Goal: Share content

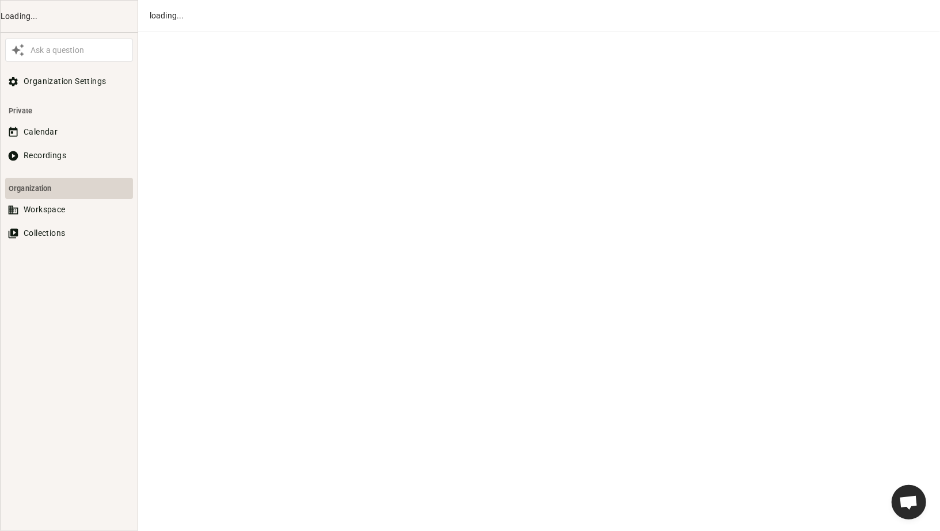
scroll to position [626, 0]
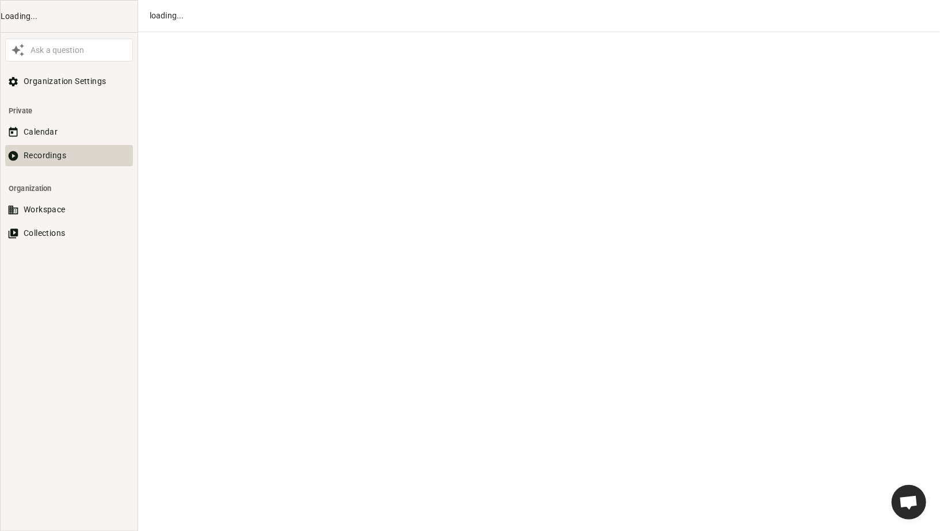
click at [50, 157] on button "Recordings" at bounding box center [69, 155] width 128 height 21
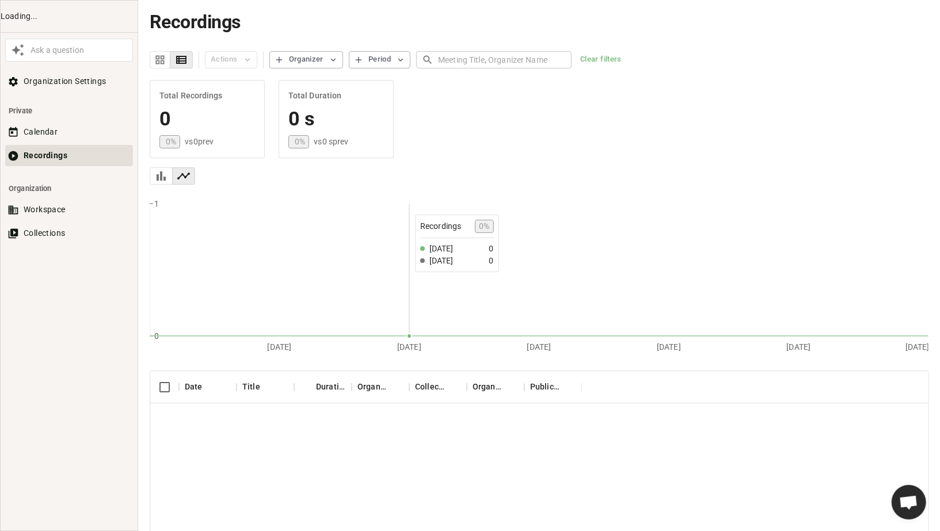
scroll to position [74, 0]
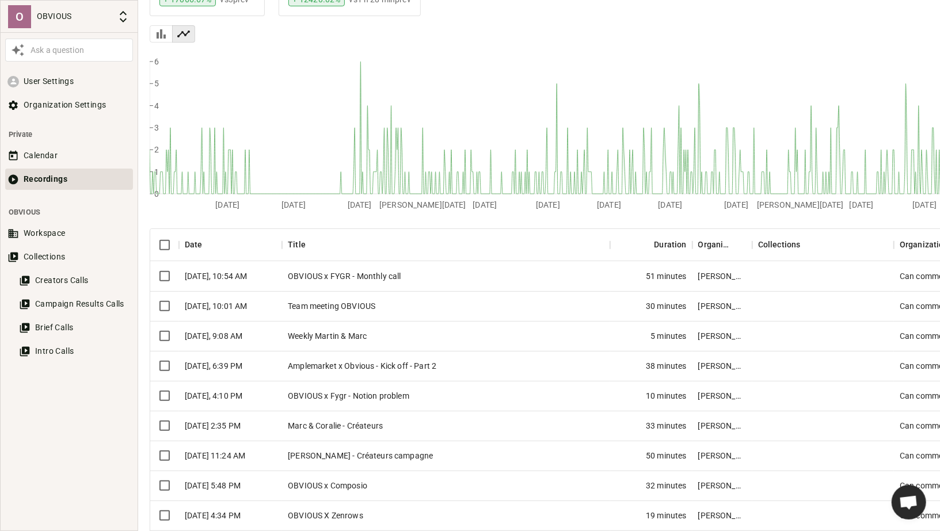
scroll to position [143, 0]
click at [346, 362] on div "Amplemarket x Obvious - Kick off - Part 2" at bounding box center [446, 366] width 328 height 30
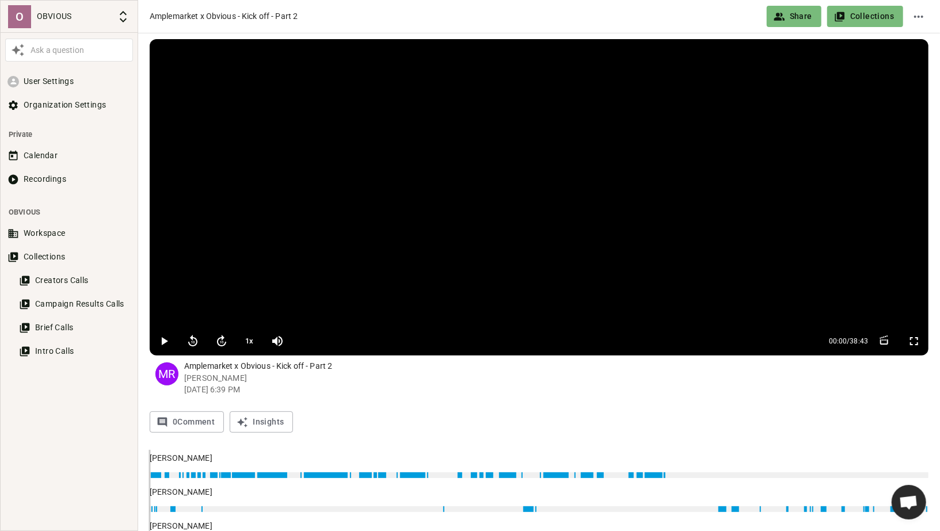
click at [789, 21] on button "Share" at bounding box center [794, 16] width 55 height 21
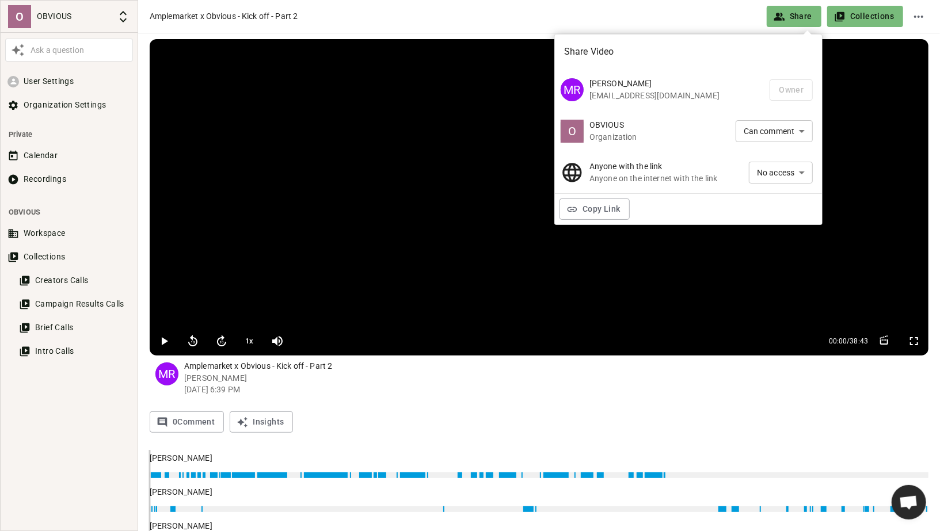
click at [769, 195] on li "Can view" at bounding box center [781, 193] width 64 height 19
type input "VIEW"
click at [570, 218] on button "Copy Link" at bounding box center [595, 209] width 70 height 21
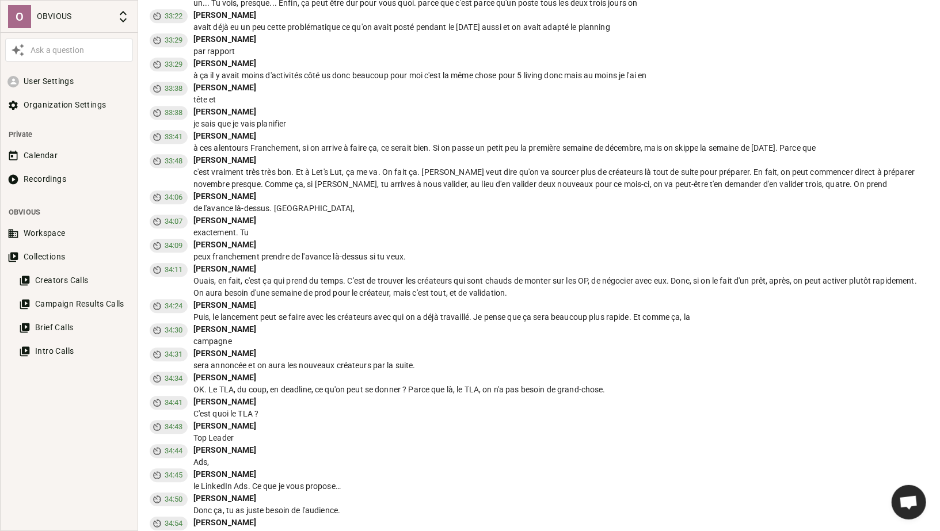
scroll to position [8564, 0]
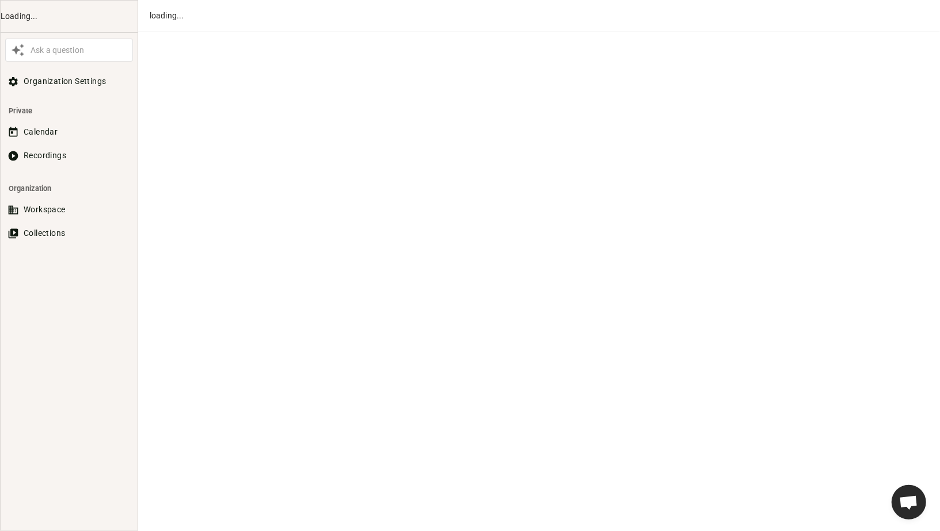
scroll to position [626, 0]
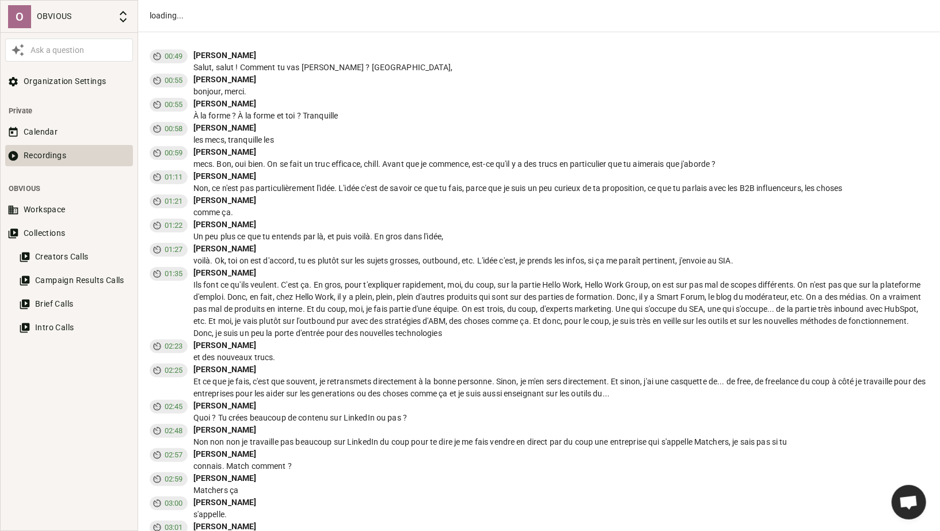
click at [35, 159] on button "Recordings" at bounding box center [69, 155] width 128 height 21
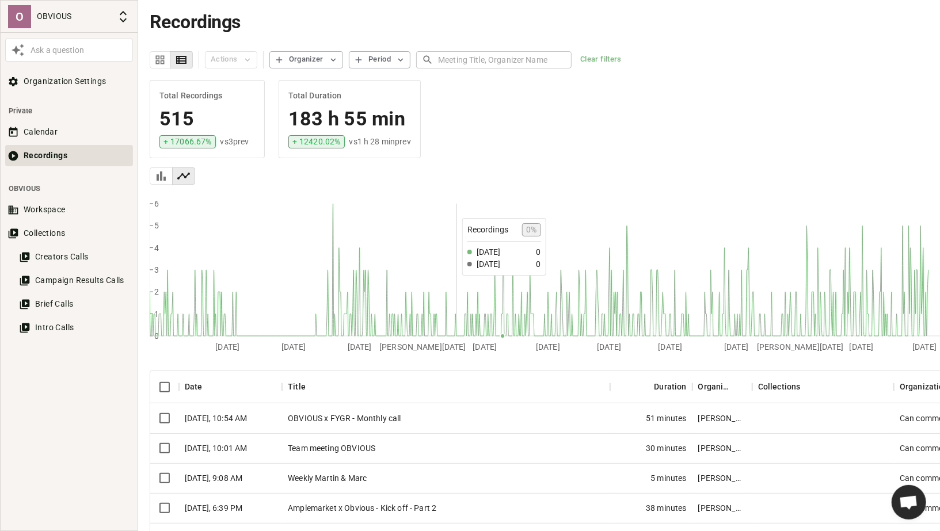
scroll to position [145, 0]
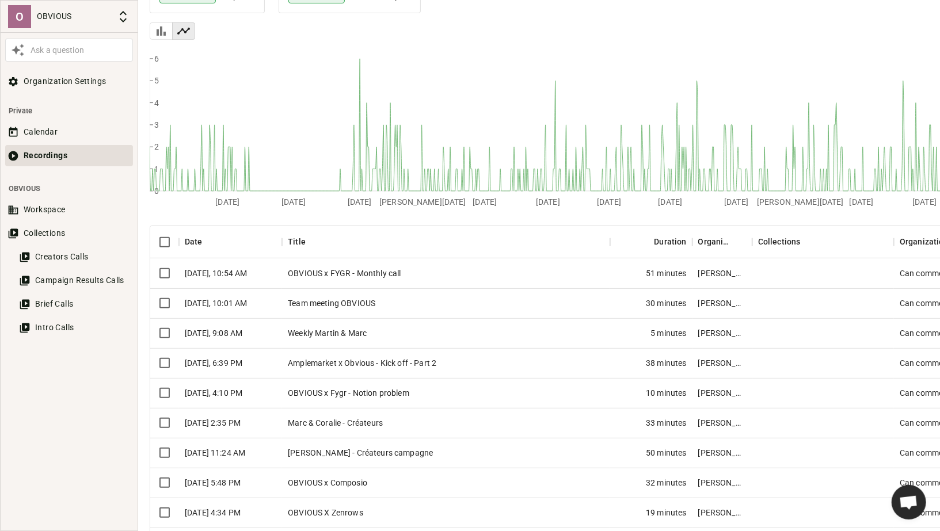
click at [331, 307] on div "Team meeting OBVIOUS" at bounding box center [446, 303] width 328 height 30
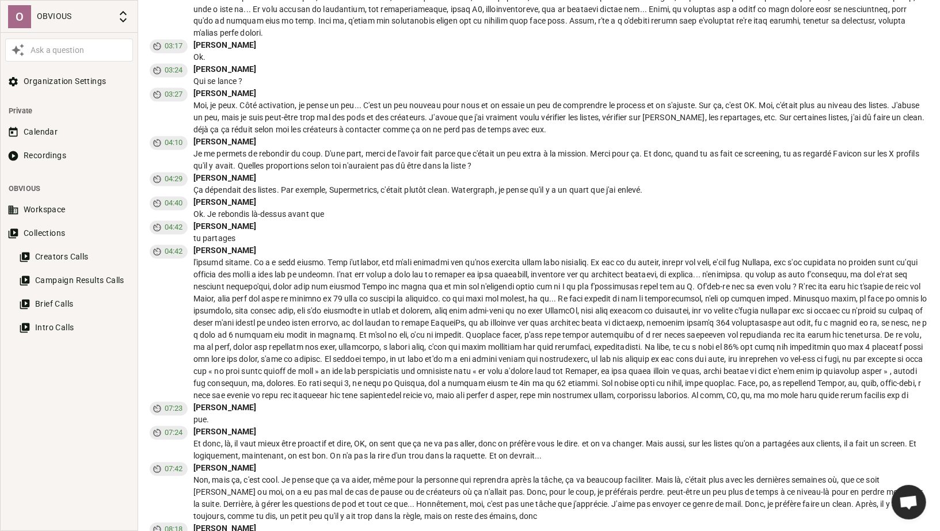
scroll to position [1405, 0]
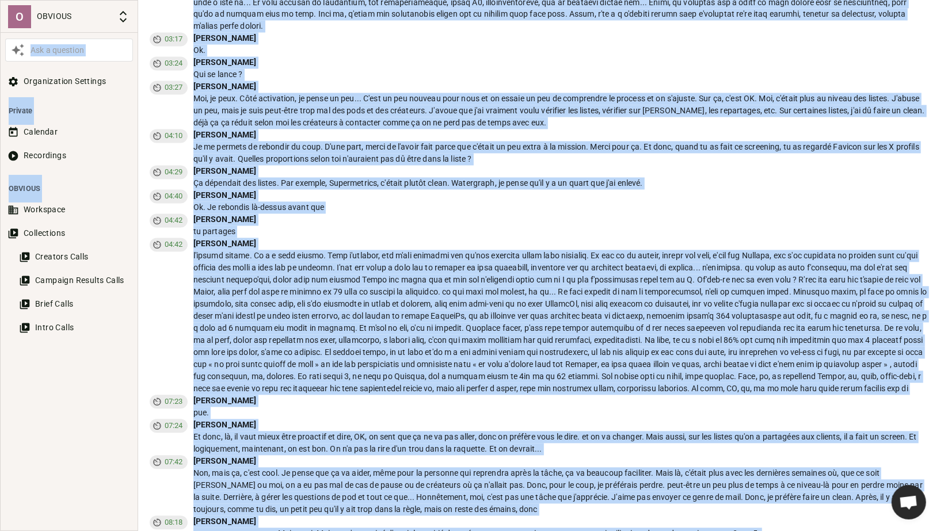
copy body "Ask a question Organization Settings Private Calendar Recordings OBVIOUS Worksp…"
